Goal: Check status: Check status

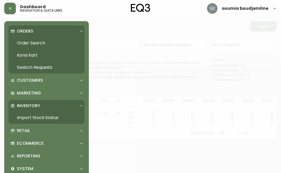
click at [30, 42] on link "Order Search" at bounding box center [46, 43] width 76 height 12
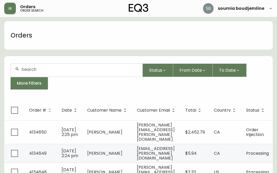
click at [40, 70] on input "text" at bounding box center [79, 69] width 117 height 5
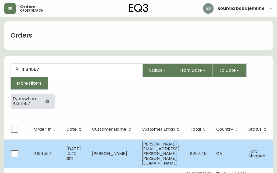
type input "4134557"
click at [100, 151] on span "Gerald Martin" at bounding box center [109, 154] width 35 height 6
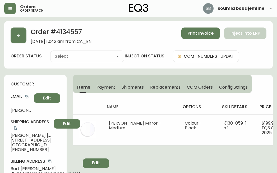
type input "Fully Shipped"
select select "FULLY_SHIPPED"
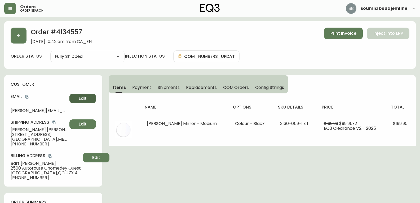
click at [77, 102] on button "Edit" at bounding box center [82, 98] width 26 height 10
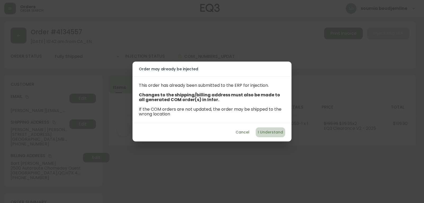
click at [271, 131] on span "I Understand" at bounding box center [270, 132] width 25 height 7
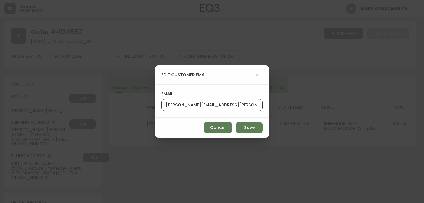
drag, startPoint x: 234, startPoint y: 103, endPoint x: 154, endPoint y: 98, distance: 80.1
click at [154, 98] on div "edit customer email email stephanie.desmarais@ardene.com Cancel Save" at bounding box center [212, 101] width 424 height 203
drag, startPoint x: 250, startPoint y: 125, endPoint x: 244, endPoint y: 128, distance: 6.8
click at [250, 125] on span "Save" at bounding box center [249, 127] width 11 height 6
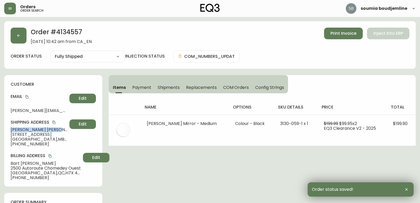
drag, startPoint x: 46, startPoint y: 127, endPoint x: 7, endPoint y: 128, distance: 38.1
click at [7, 128] on div "customer Email stephanie.desmarais@ardene.com Edit Shipping Address Gerald Mart…" at bounding box center [53, 130] width 98 height 111
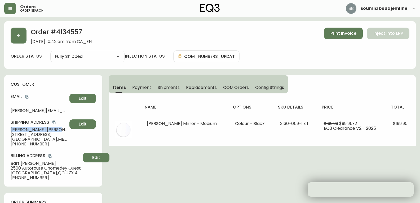
copy span "Gerald Martin"
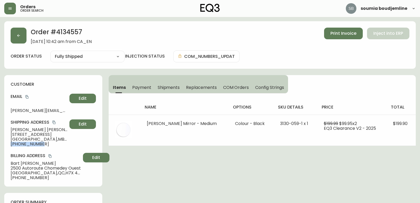
drag, startPoint x: 47, startPoint y: 144, endPoint x: 0, endPoint y: 143, distance: 47.1
copy span "+12042956663"
drag, startPoint x: 41, startPoint y: 128, endPoint x: 5, endPoint y: 127, distance: 36.0
click at [5, 127] on div "customer Email stephanie.desmarais@ardene.com Edit Shipping Address Gerald Mart…" at bounding box center [53, 130] width 98 height 111
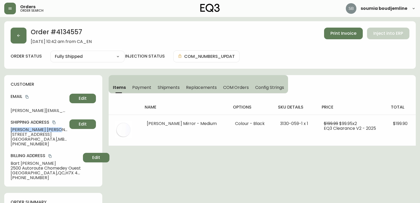
copy span "Gerald Martin"
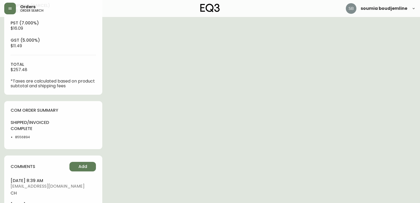
scroll to position [265, 0]
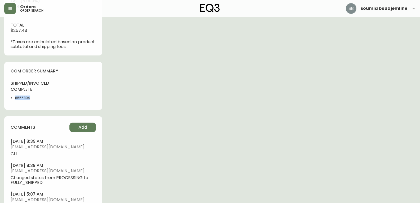
drag, startPoint x: 32, startPoint y: 100, endPoint x: 12, endPoint y: 100, distance: 19.6
click at [15, 100] on li "8556894" at bounding box center [32, 97] width 35 height 5
copy li "8556894"
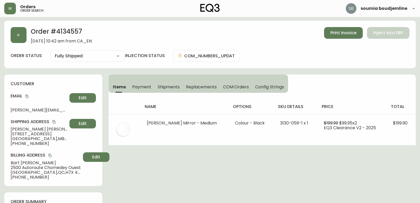
scroll to position [0, 0]
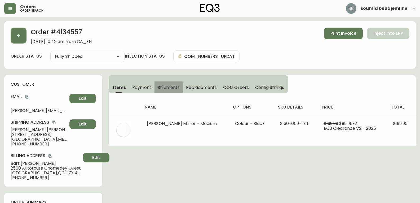
click at [168, 88] on span "Shipments" at bounding box center [169, 87] width 22 height 6
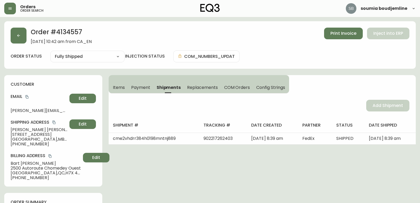
click at [119, 88] on span "Items" at bounding box center [119, 87] width 12 height 6
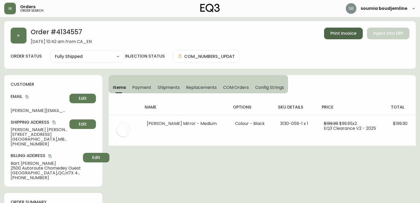
click at [281, 36] on span "Print Invoice" at bounding box center [343, 33] width 26 height 6
select select "FULLY_SHIPPED"
click at [23, 37] on button "button" at bounding box center [19, 36] width 16 height 16
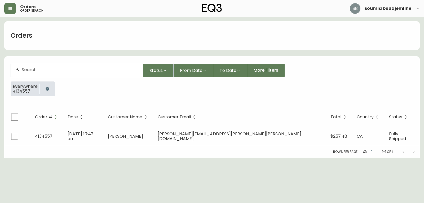
click at [54, 71] on input "text" at bounding box center [79, 69] width 117 height 5
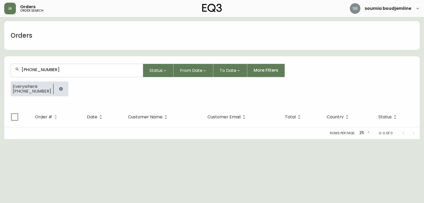
drag, startPoint x: 6, startPoint y: 177, endPoint x: 20, endPoint y: 155, distance: 25.9
click at [13, 139] on html "Orders order search soumia boudjemline Orders 514-701-3204 Status From Date To …" at bounding box center [212, 69] width 424 height 139
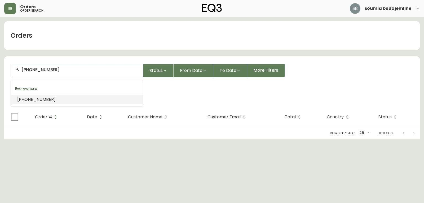
drag, startPoint x: 56, startPoint y: 70, endPoint x: 31, endPoint y: 69, distance: 24.7
click at [31, 69] on input "514-701-3204" at bounding box center [79, 69] width 117 height 5
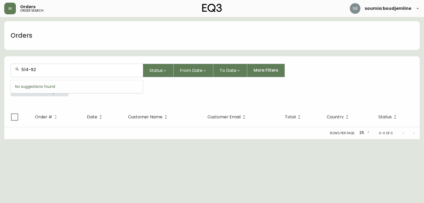
type input "514-926"
type input "514-926-9366"
click at [21, 139] on html "Orders order search soumia boudjemline Orders 514-926-9366 Status From Date To …" at bounding box center [212, 69] width 424 height 139
